Goal: Transaction & Acquisition: Obtain resource

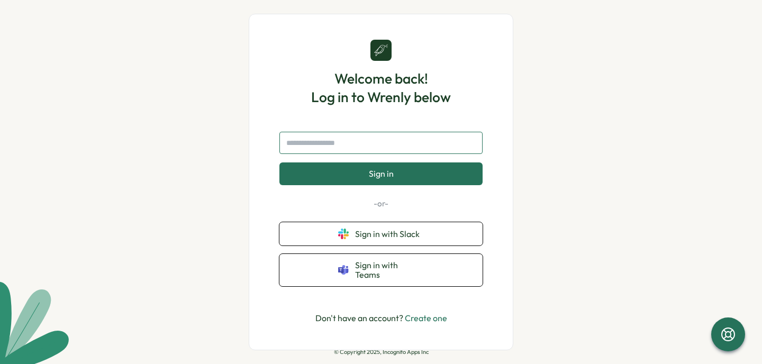
click at [420, 152] on input "text" at bounding box center [380, 143] width 203 height 22
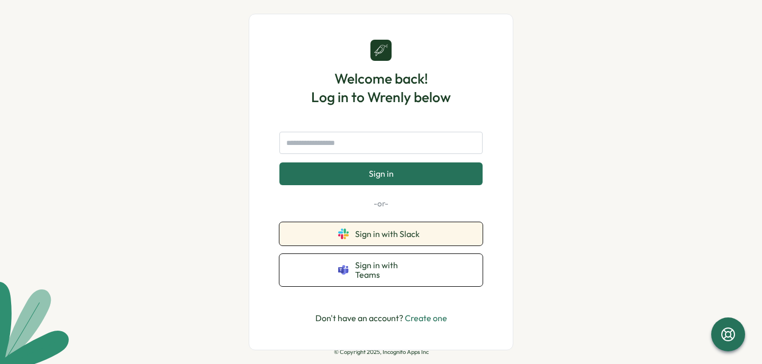
click at [382, 244] on button "Sign in with Slack" at bounding box center [380, 233] width 203 height 23
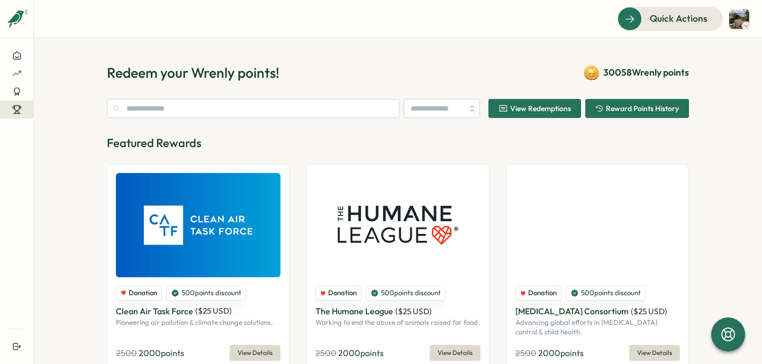
type input "********"
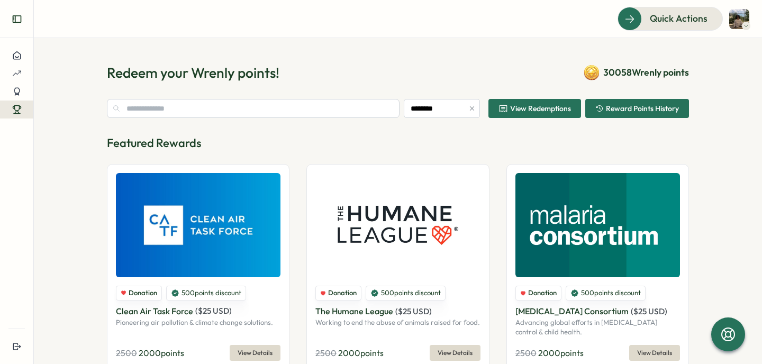
click at [23, 13] on button "Expand sidebar" at bounding box center [16, 18] width 21 height 21
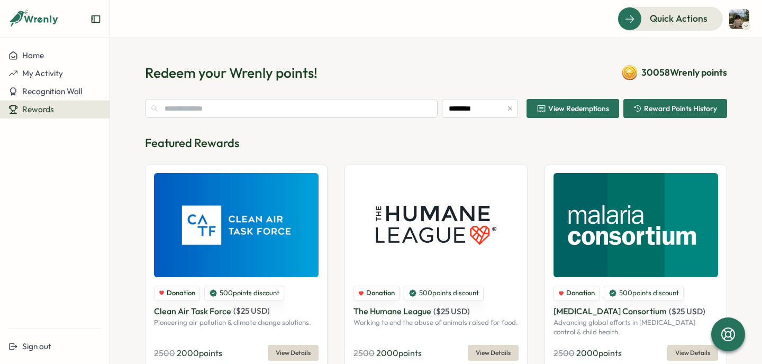
click at [23, 13] on icon at bounding box center [18, 19] width 15 height 17
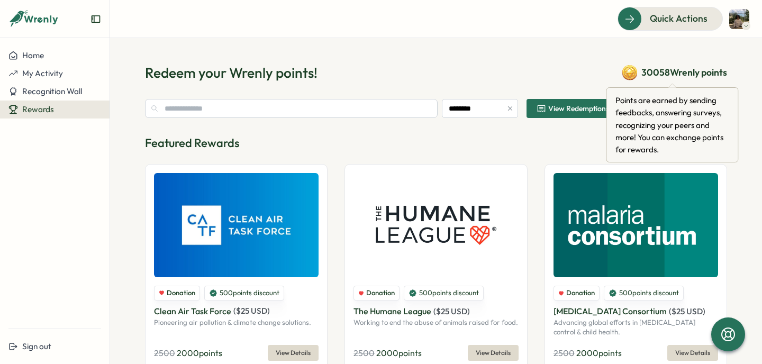
click at [678, 72] on span "30058 Wrenly points" at bounding box center [684, 73] width 86 height 14
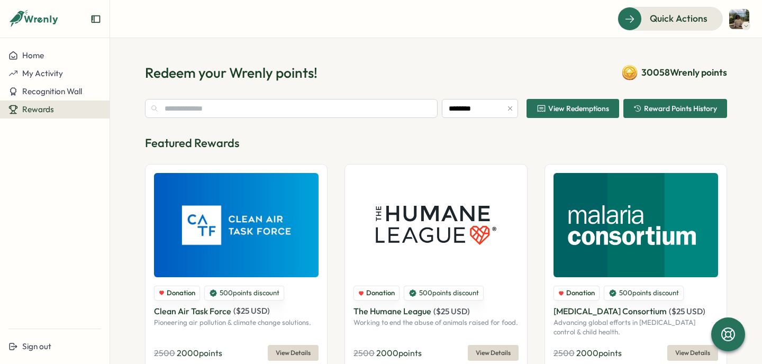
click at [668, 73] on span "30058 Wrenly points" at bounding box center [684, 73] width 86 height 14
click at [675, 114] on span "Reward Points History" at bounding box center [675, 108] width 84 height 18
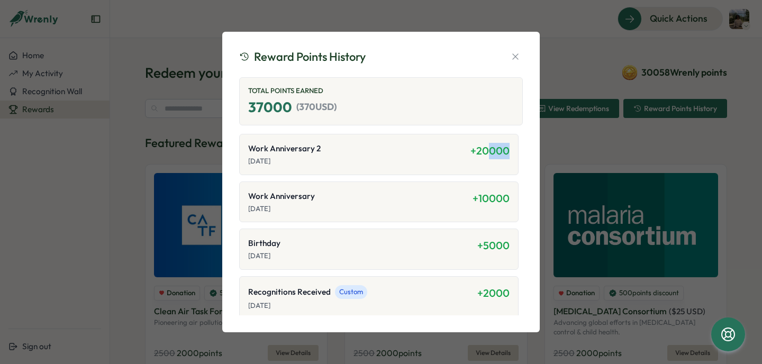
drag, startPoint x: 484, startPoint y: 152, endPoint x: 507, endPoint y: 152, distance: 23.3
click at [507, 152] on div "Work Anniversary 2 [DATE] + 20000" at bounding box center [378, 154] width 279 height 41
click at [664, 76] on div "Reward Points History Total Points Earned 37000 ( 370 USD) Work Anniversary 2 […" at bounding box center [381, 182] width 762 height 364
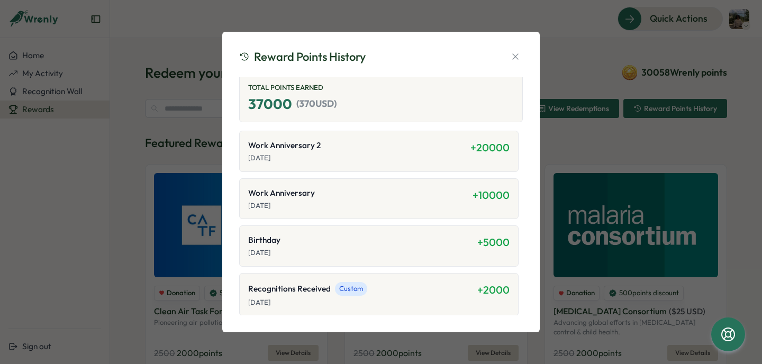
click at [608, 142] on div "Reward Points History Total Points Earned 37000 ( 370 USD) Work Anniversary 2 […" at bounding box center [381, 182] width 762 height 364
click at [517, 54] on icon "button" at bounding box center [515, 56] width 11 height 11
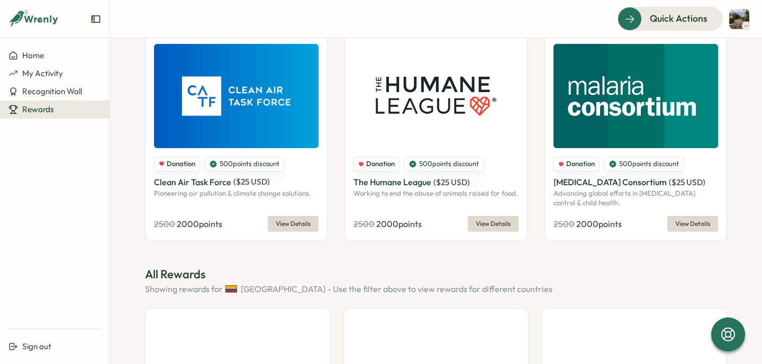
scroll to position [48, 0]
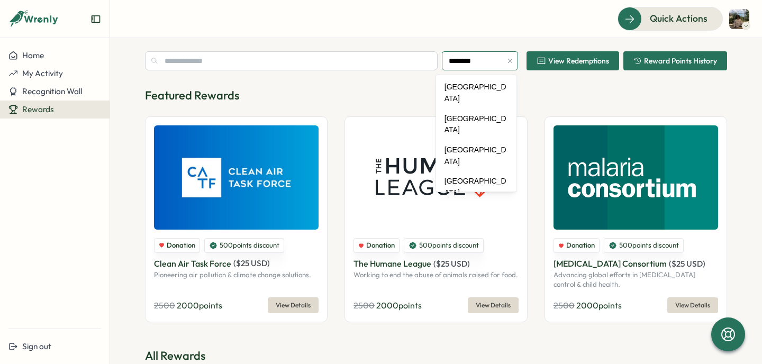
click at [477, 63] on input "********" at bounding box center [480, 60] width 76 height 19
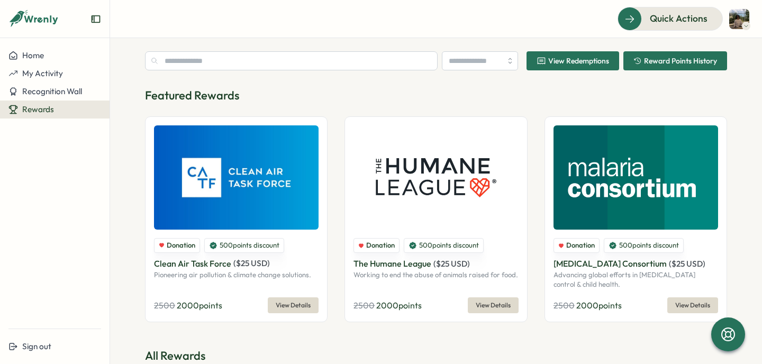
click at [545, 103] on p "Featured Rewards" at bounding box center [436, 95] width 582 height 16
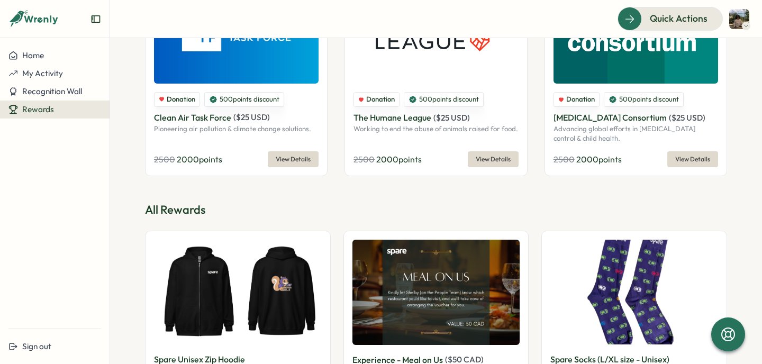
scroll to position [15, 0]
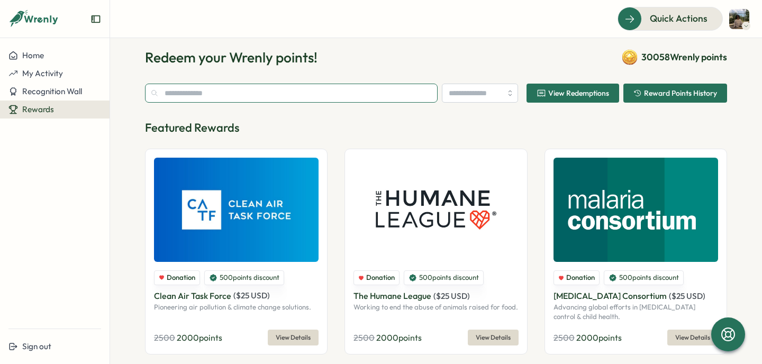
click at [417, 92] on input "text" at bounding box center [291, 93] width 293 height 19
click at [461, 92] on input "search" at bounding box center [480, 93] width 76 height 19
type input "********"
click at [427, 99] on input "text" at bounding box center [291, 93] width 293 height 19
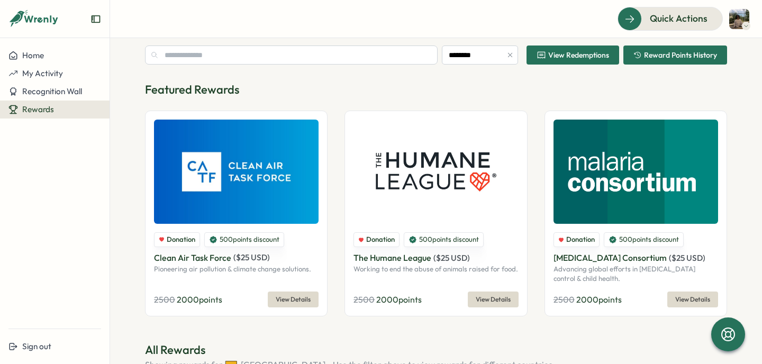
scroll to position [0, 0]
